Goal: Task Accomplishment & Management: Complete application form

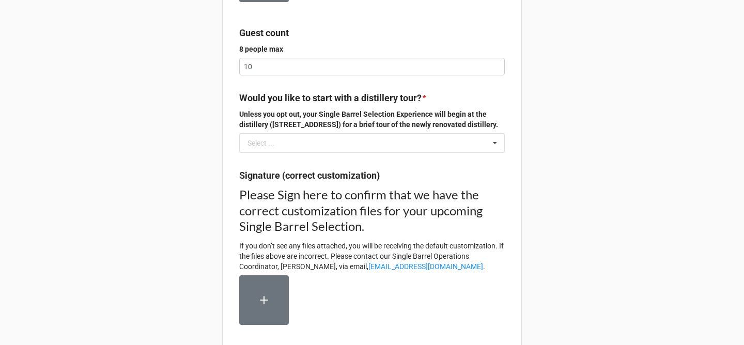
scroll to position [353, 0]
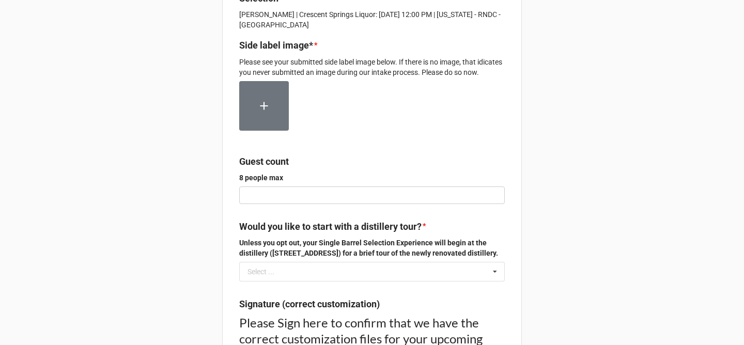
scroll to position [335, 0]
